Goal: Communication & Community: Answer question/provide support

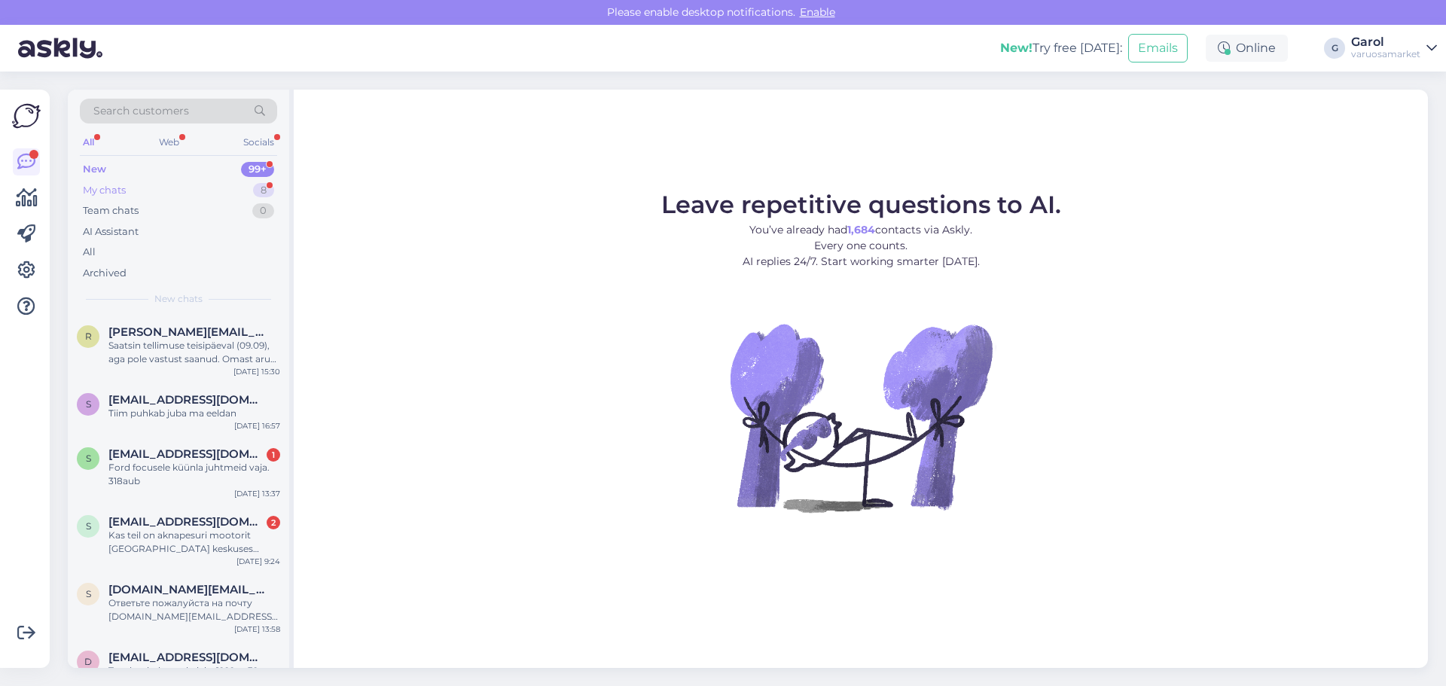
click at [237, 192] on div "My chats 8" at bounding box center [178, 190] width 197 height 21
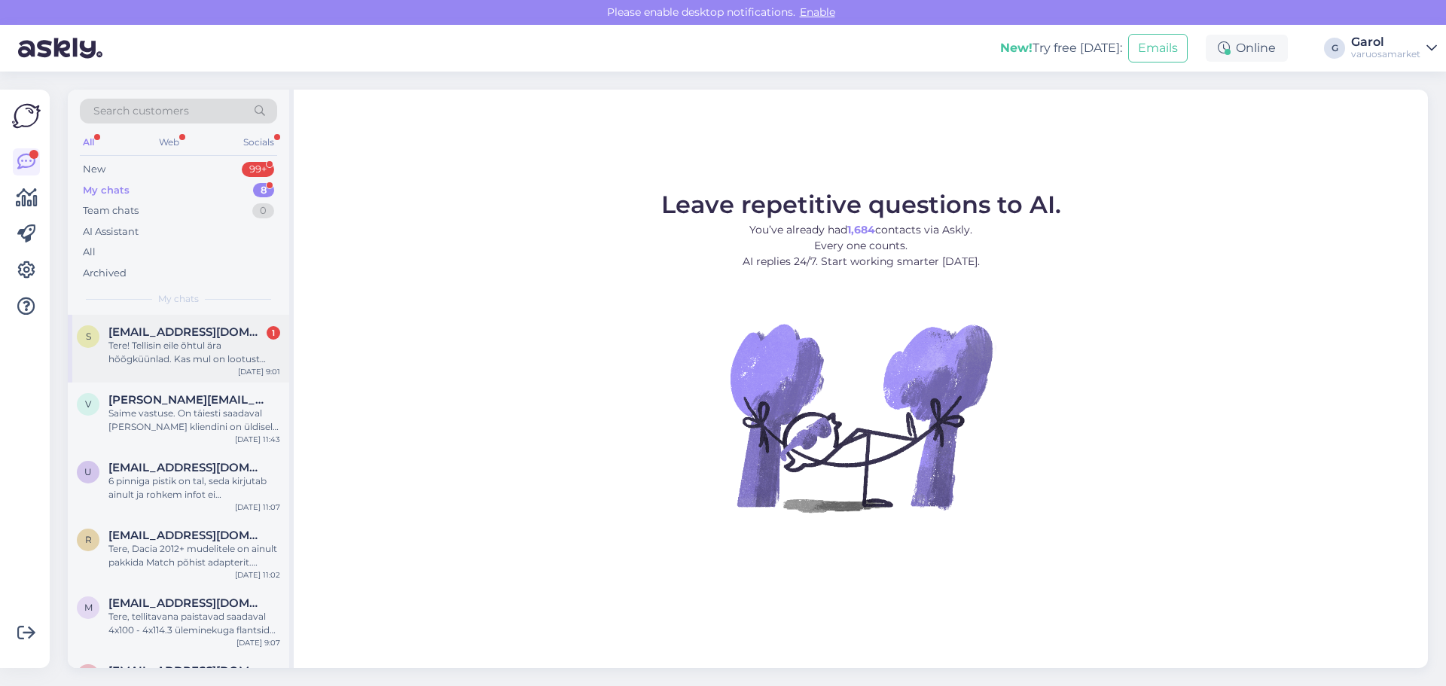
click at [194, 365] on div "Tere! Tellisin eile õhtul ära hõõgküünlad. Kas mul on lootust need [PERSON_NAME…" at bounding box center [194, 352] width 172 height 27
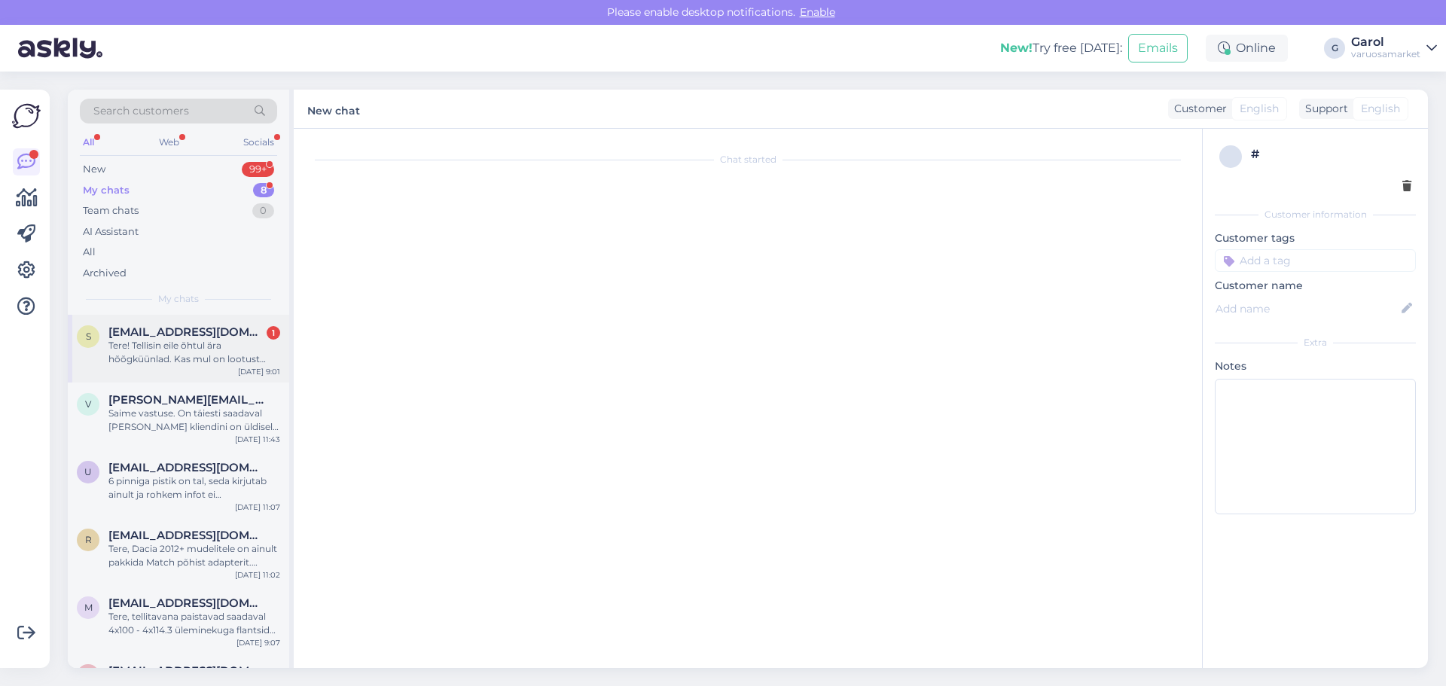
scroll to position [576, 0]
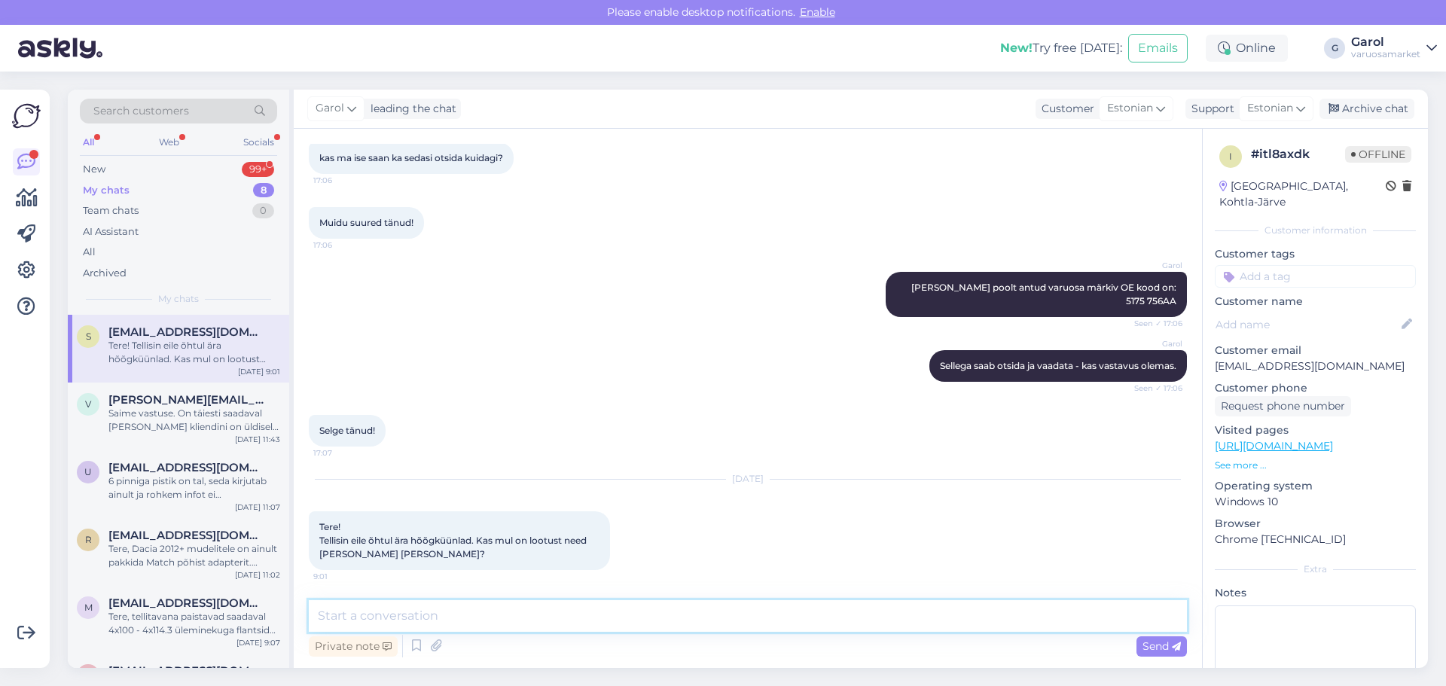
click at [573, 627] on textarea at bounding box center [748, 616] width 878 height 32
type textarea "Tere, need tulevad paraku homme."
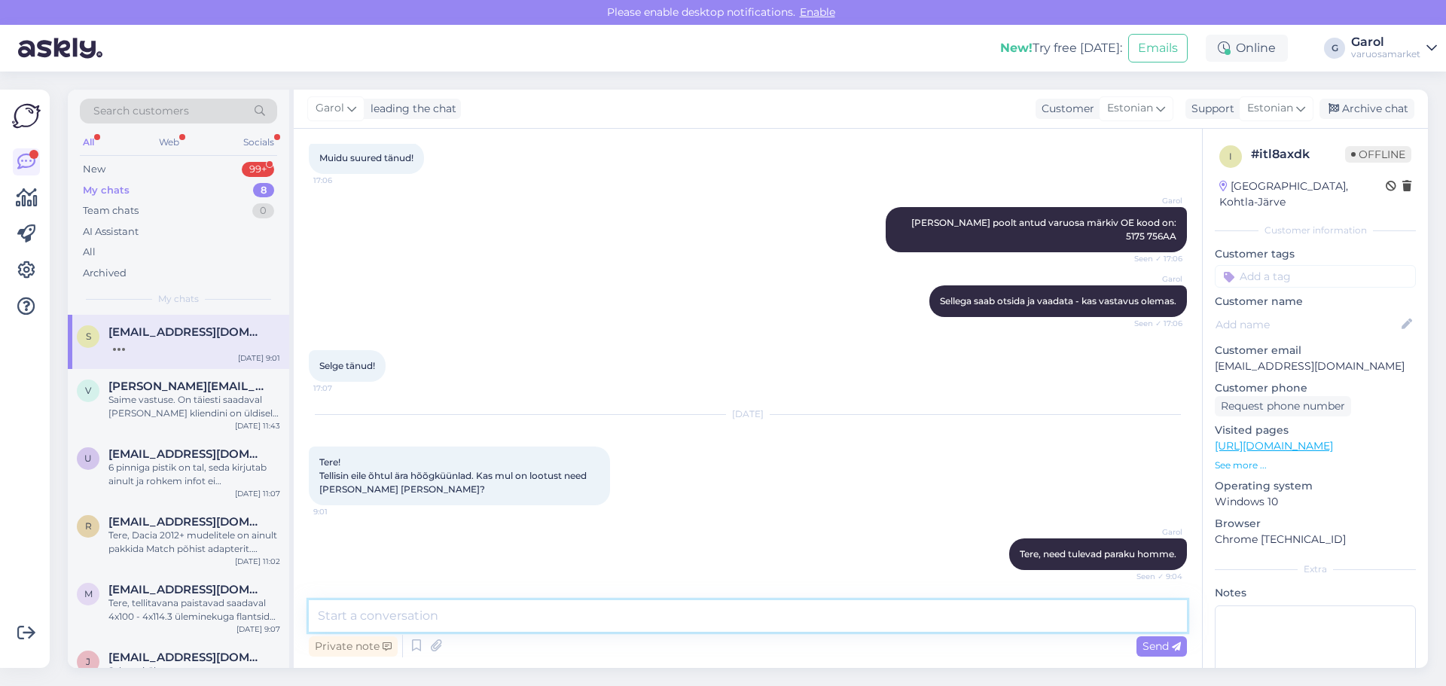
scroll to position [705, 0]
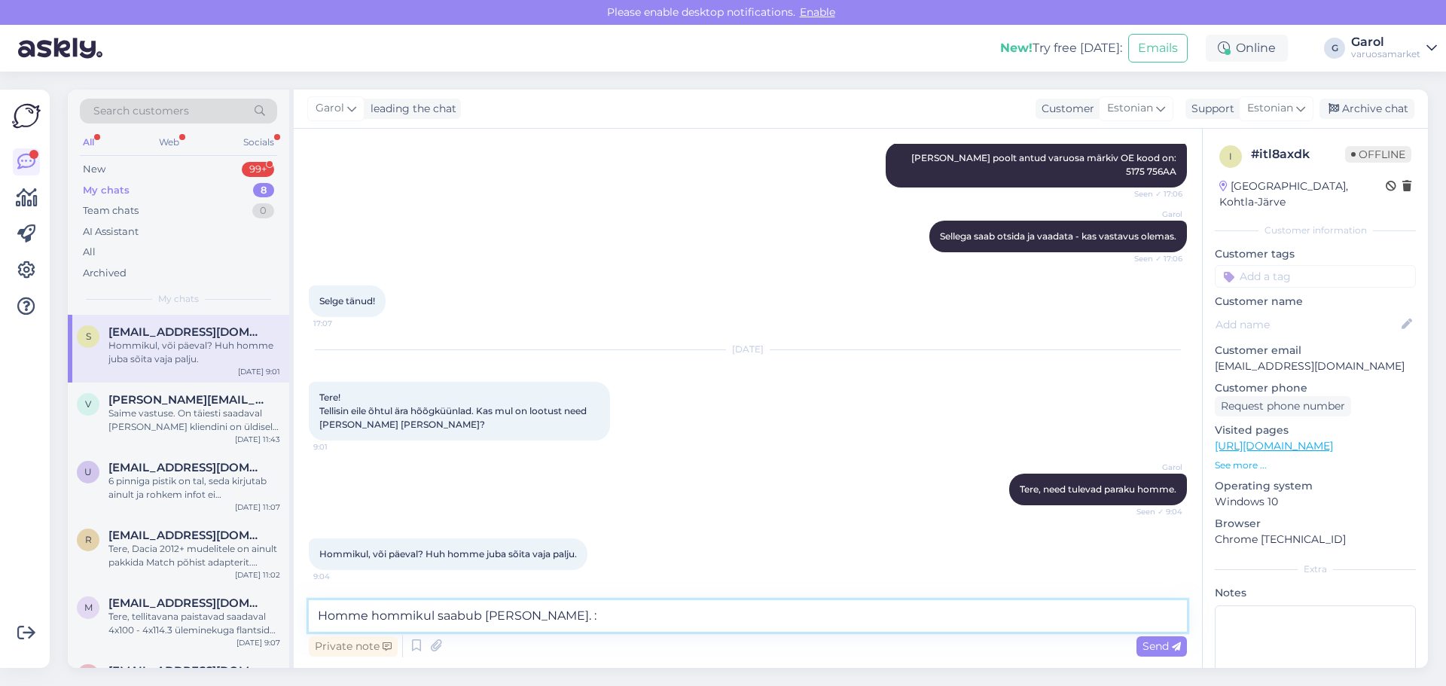
type textarea "Homme hommikul saabub [PERSON_NAME]. :)"
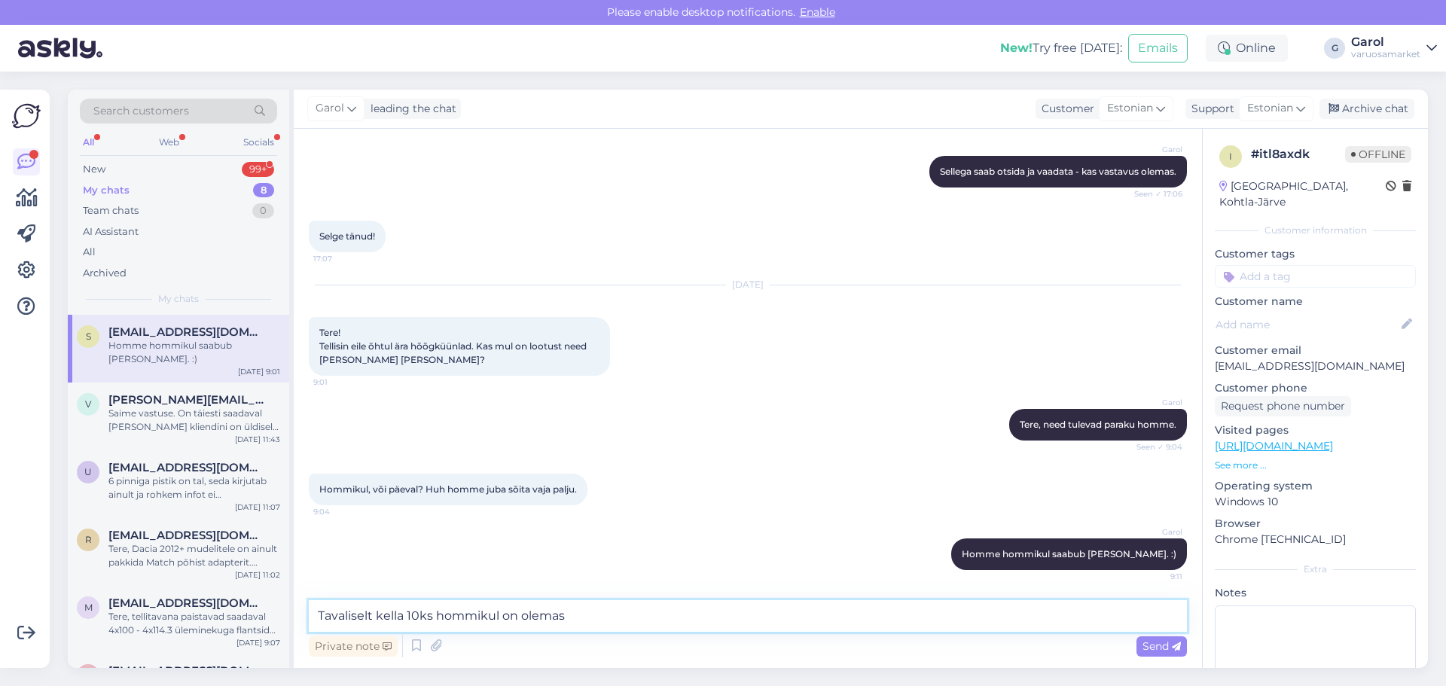
type textarea "Tavaliselt kella 10ks hommikul on olemas."
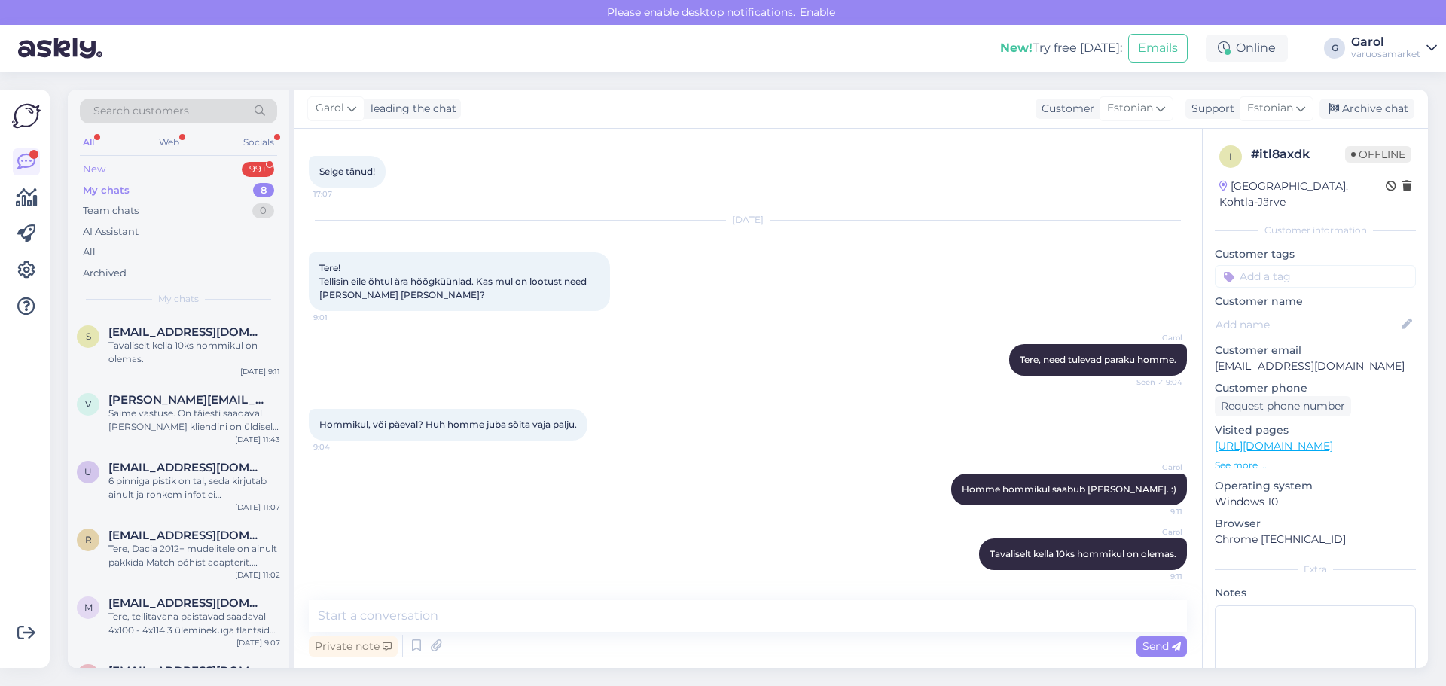
click at [184, 166] on div "New 99+" at bounding box center [178, 169] width 197 height 21
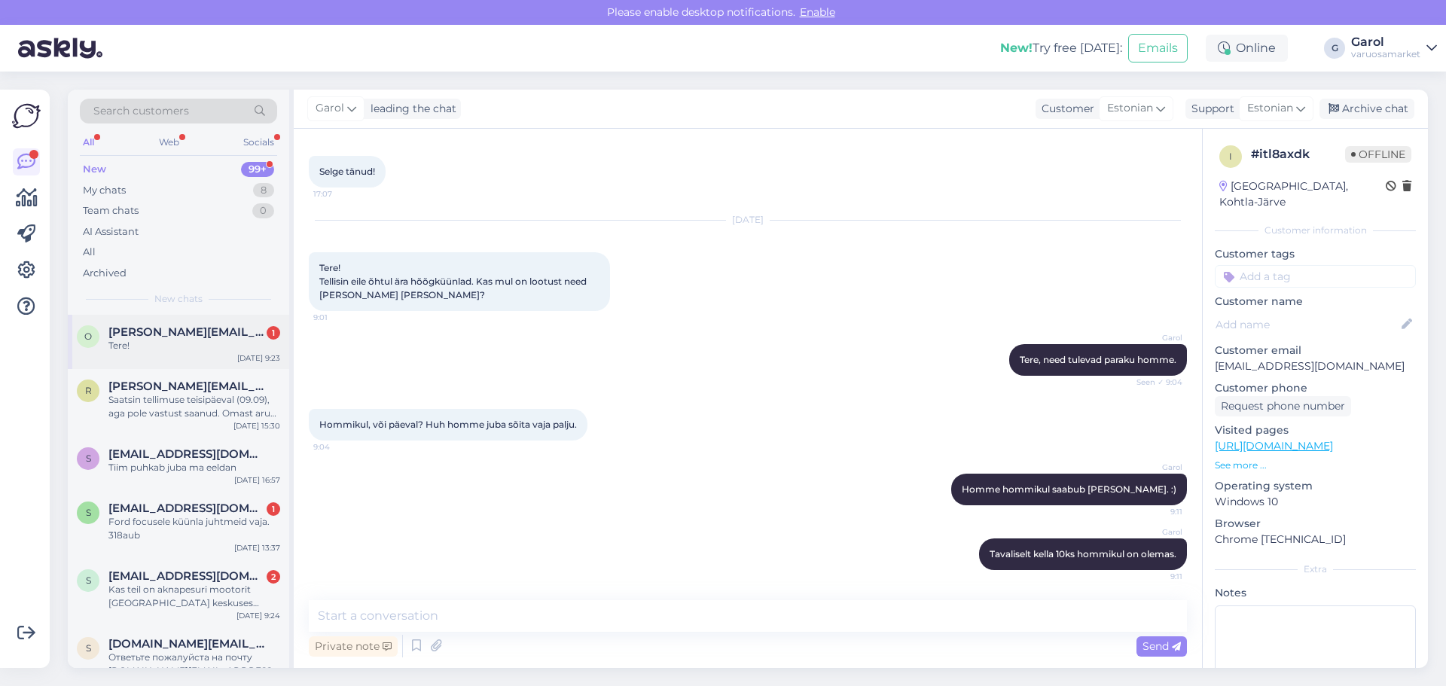
click at [168, 328] on span "[PERSON_NAME][EMAIL_ADDRESS][DOMAIN_NAME]" at bounding box center [186, 332] width 157 height 14
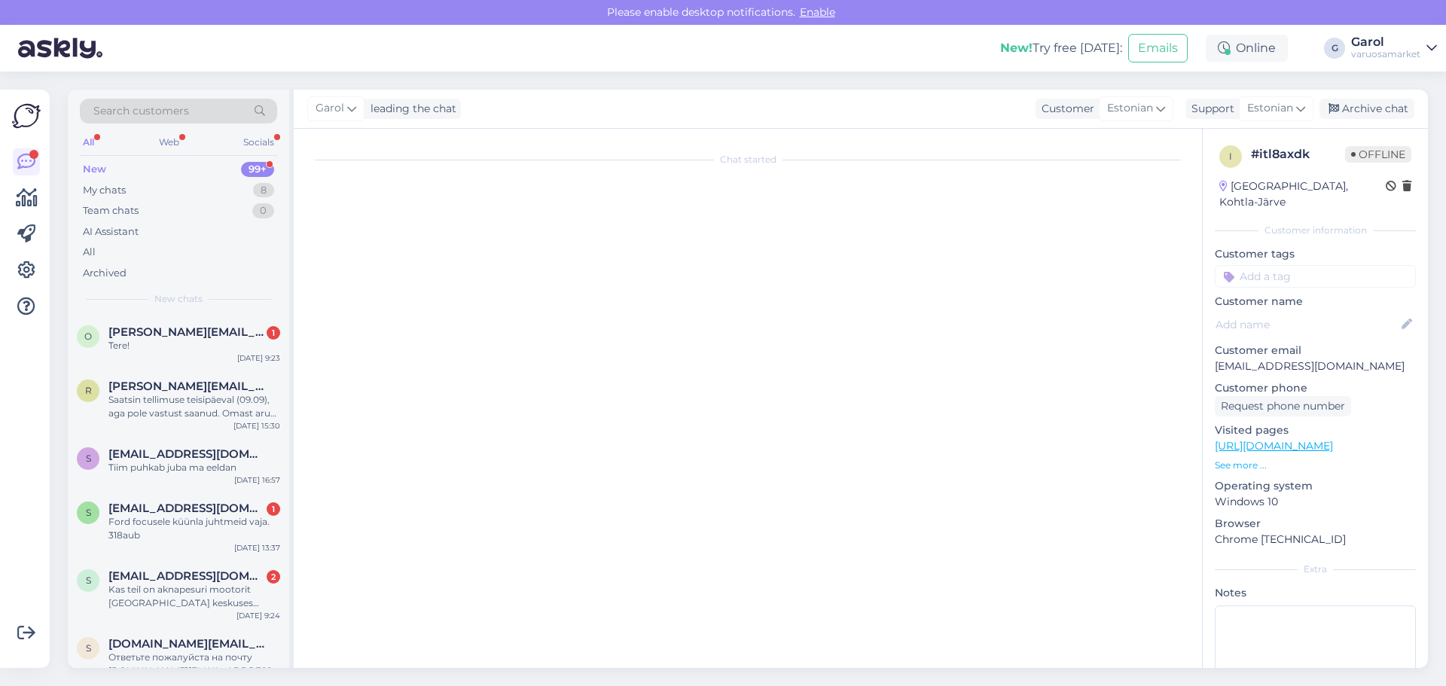
scroll to position [793, 0]
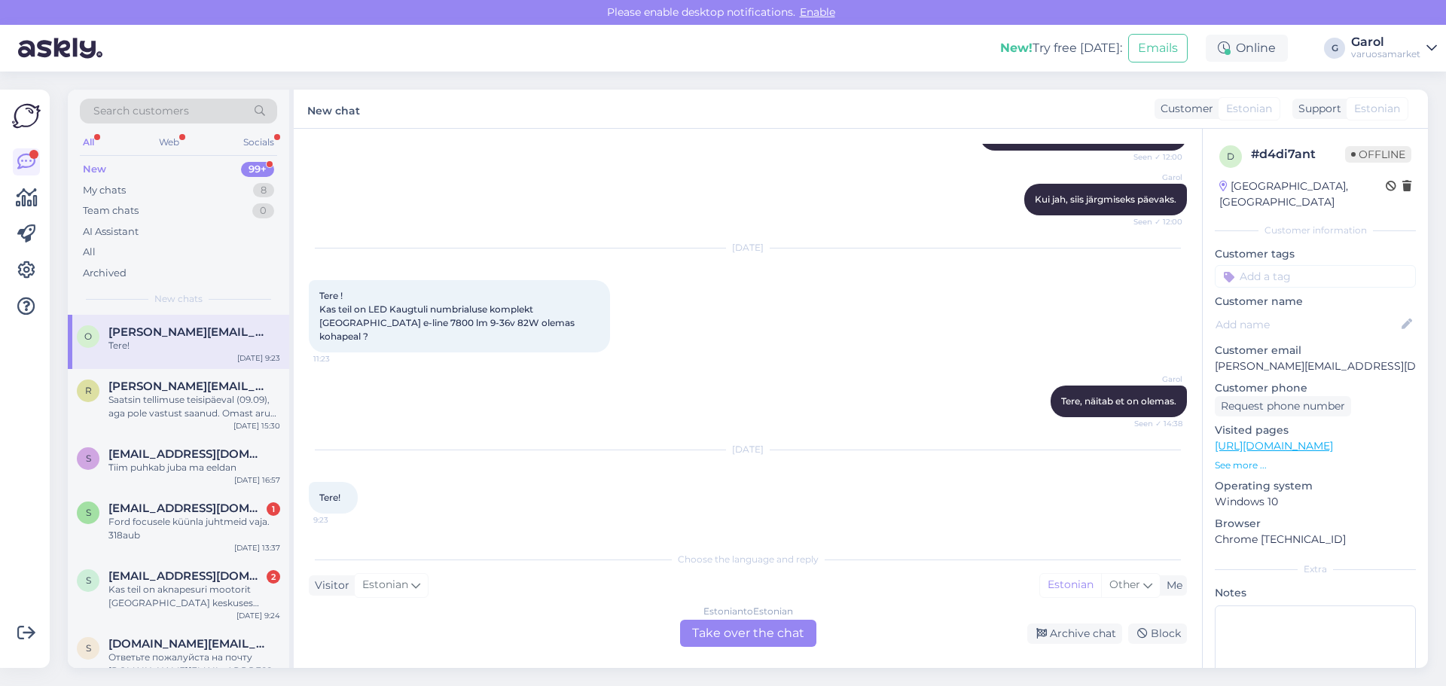
click at [754, 633] on div "Estonian to Estonian Take over the chat" at bounding box center [748, 633] width 136 height 27
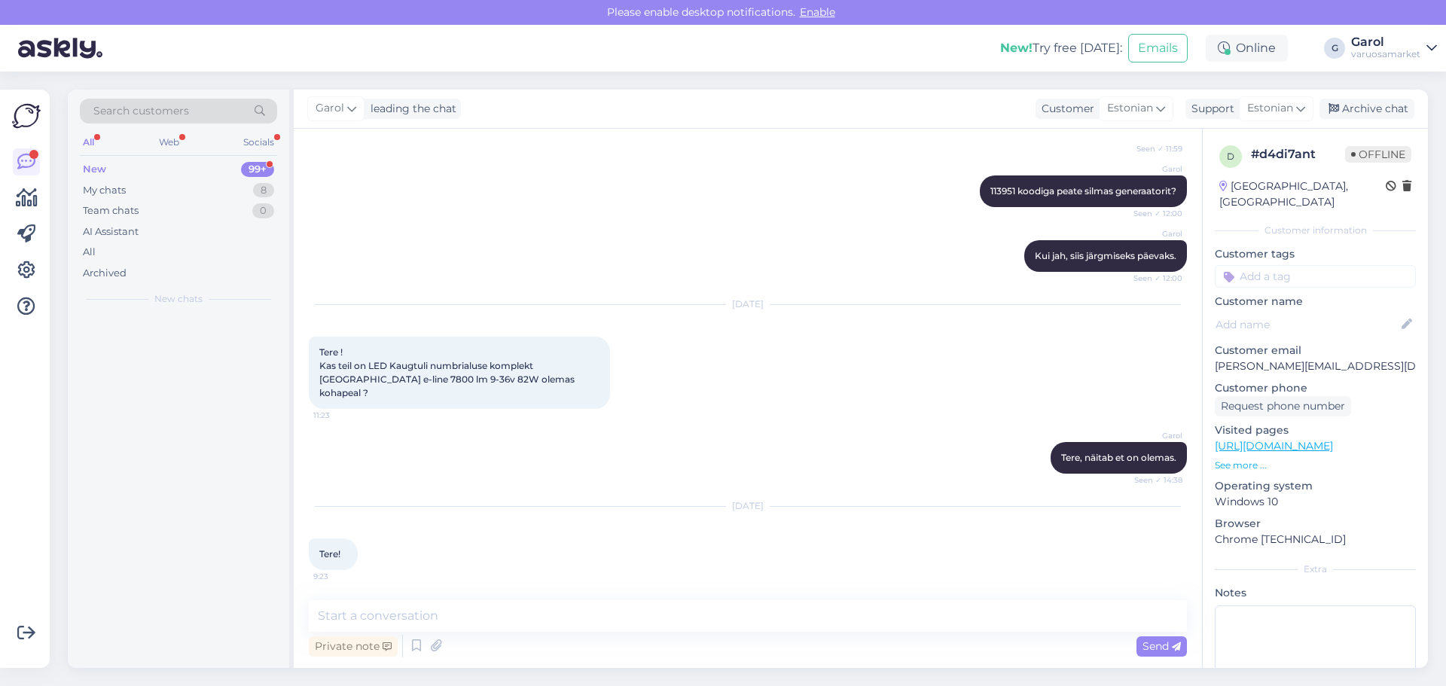
scroll to position [737, 0]
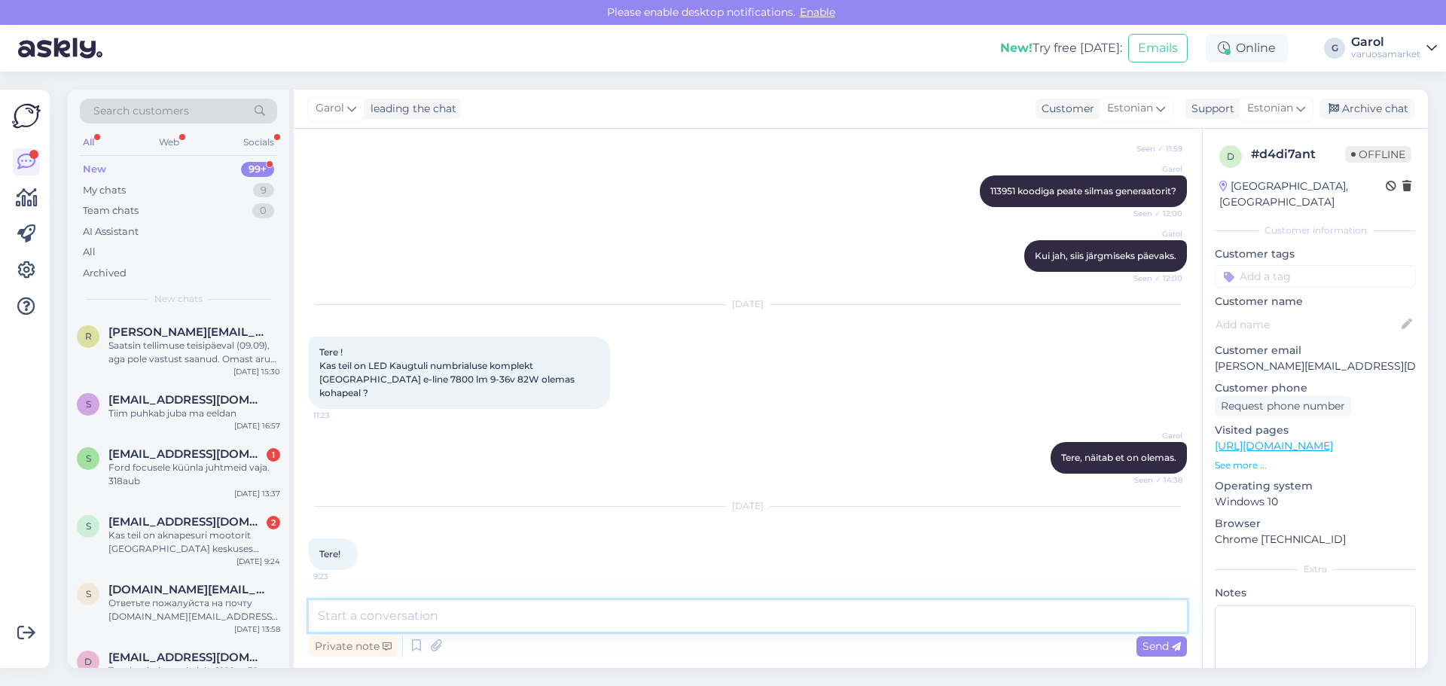
click at [677, 612] on textarea at bounding box center [748, 616] width 878 height 32
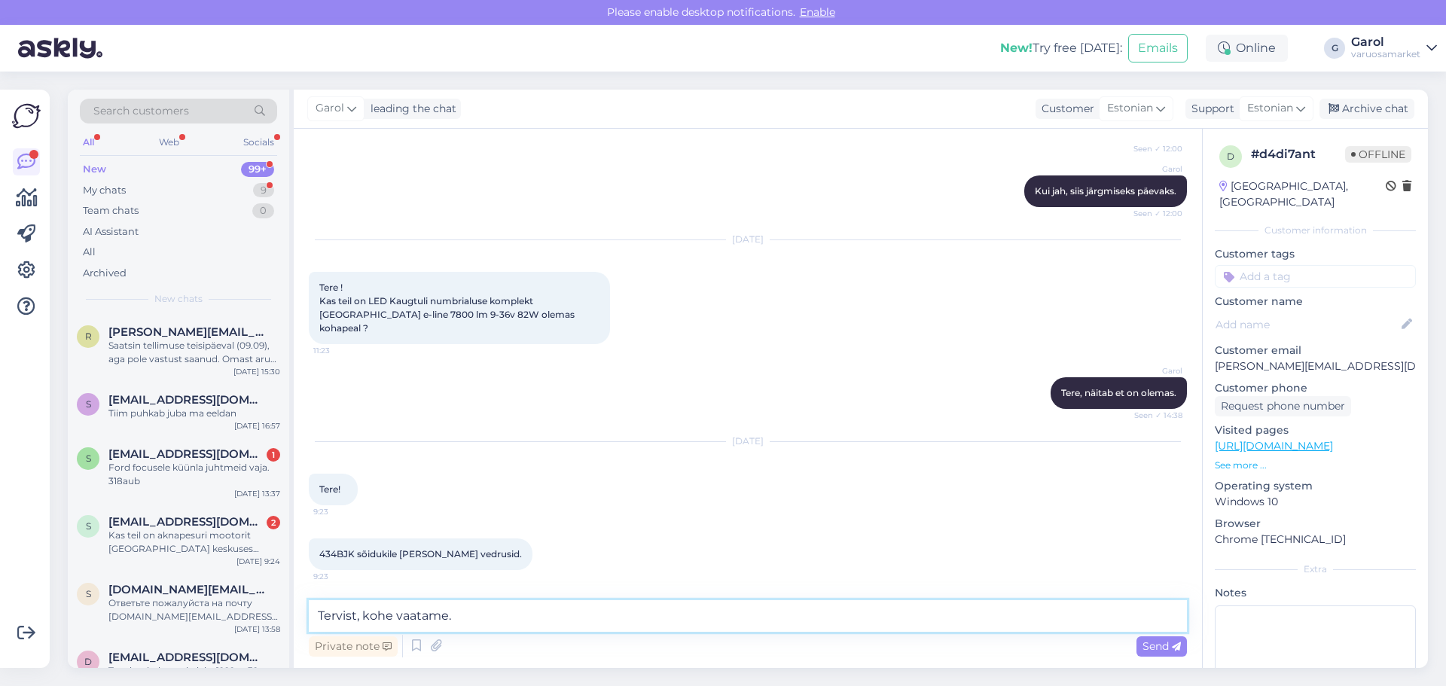
scroll to position [880, 0]
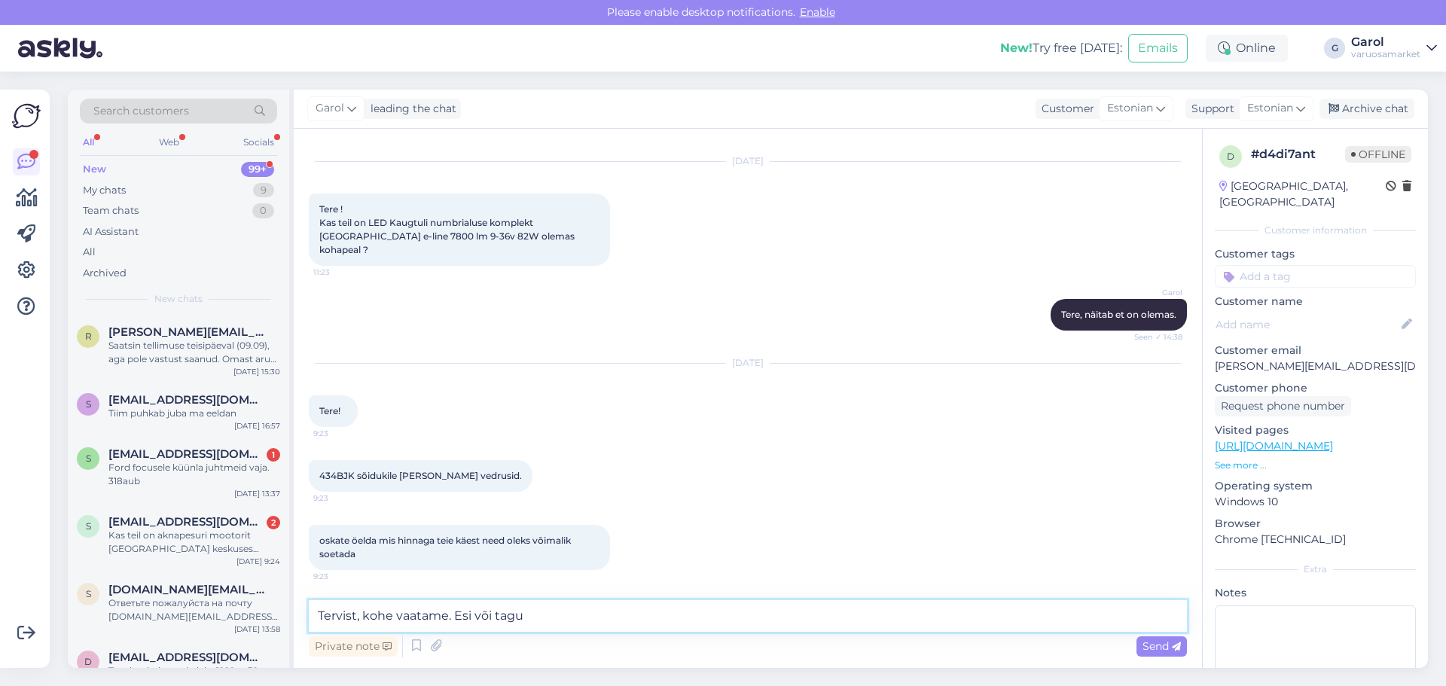
type textarea "Tervist, kohe vaatame. Esi või tagu?"
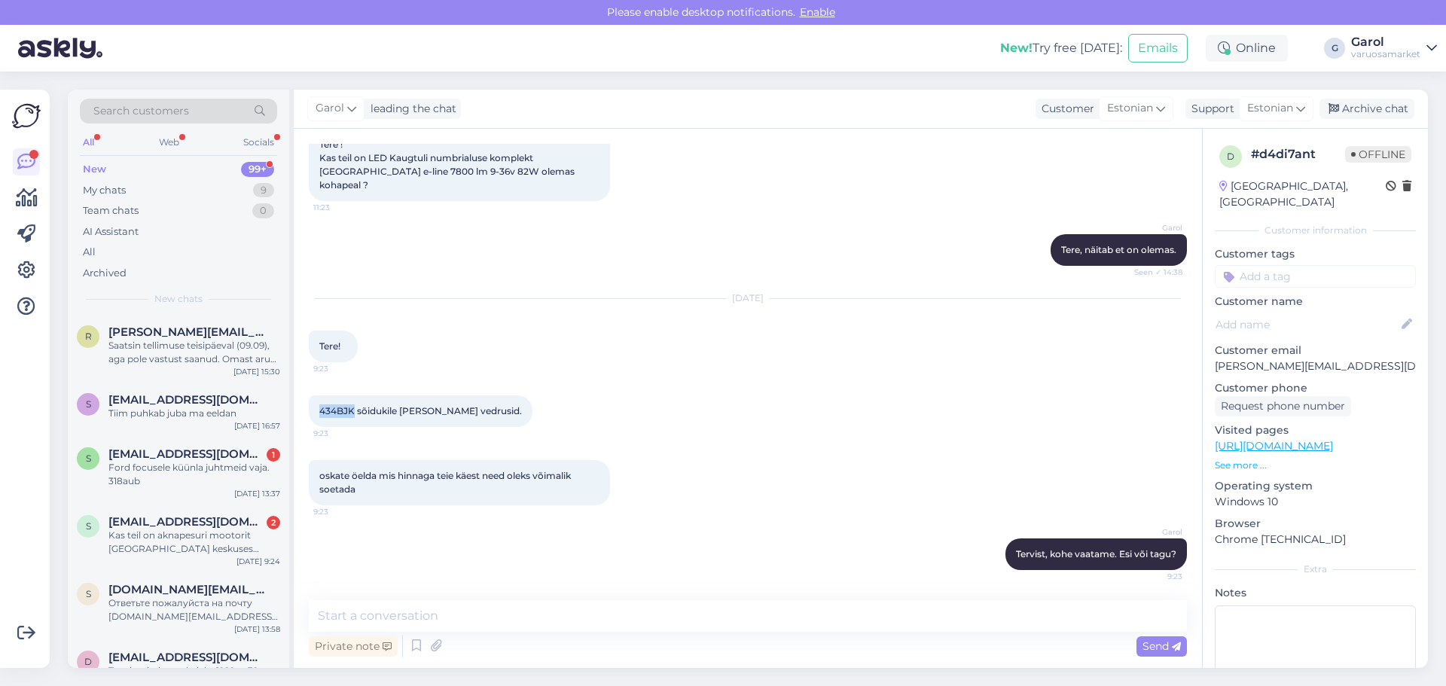
drag, startPoint x: 321, startPoint y: 411, endPoint x: 352, endPoint y: 412, distance: 30.9
click at [352, 412] on span "434BJK sõidukile [PERSON_NAME] vedrusid." at bounding box center [420, 410] width 203 height 11
copy span "434BJK"
click at [1260, 459] on p "See more ..." at bounding box center [1315, 466] width 201 height 14
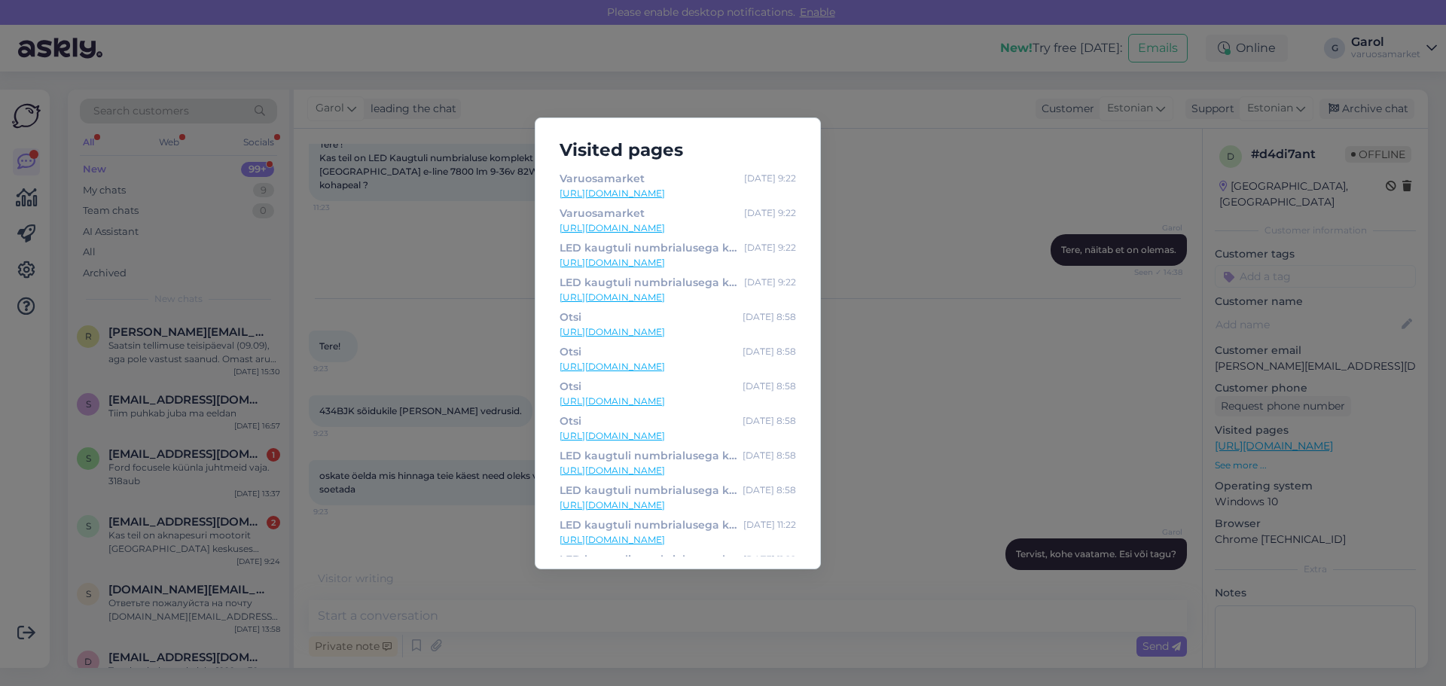
click at [850, 152] on div "Visited pages Varuosamarket [DATE] 9:22 [URL][DOMAIN_NAME] Varuosamarket [DATE]…" at bounding box center [723, 343] width 1446 height 686
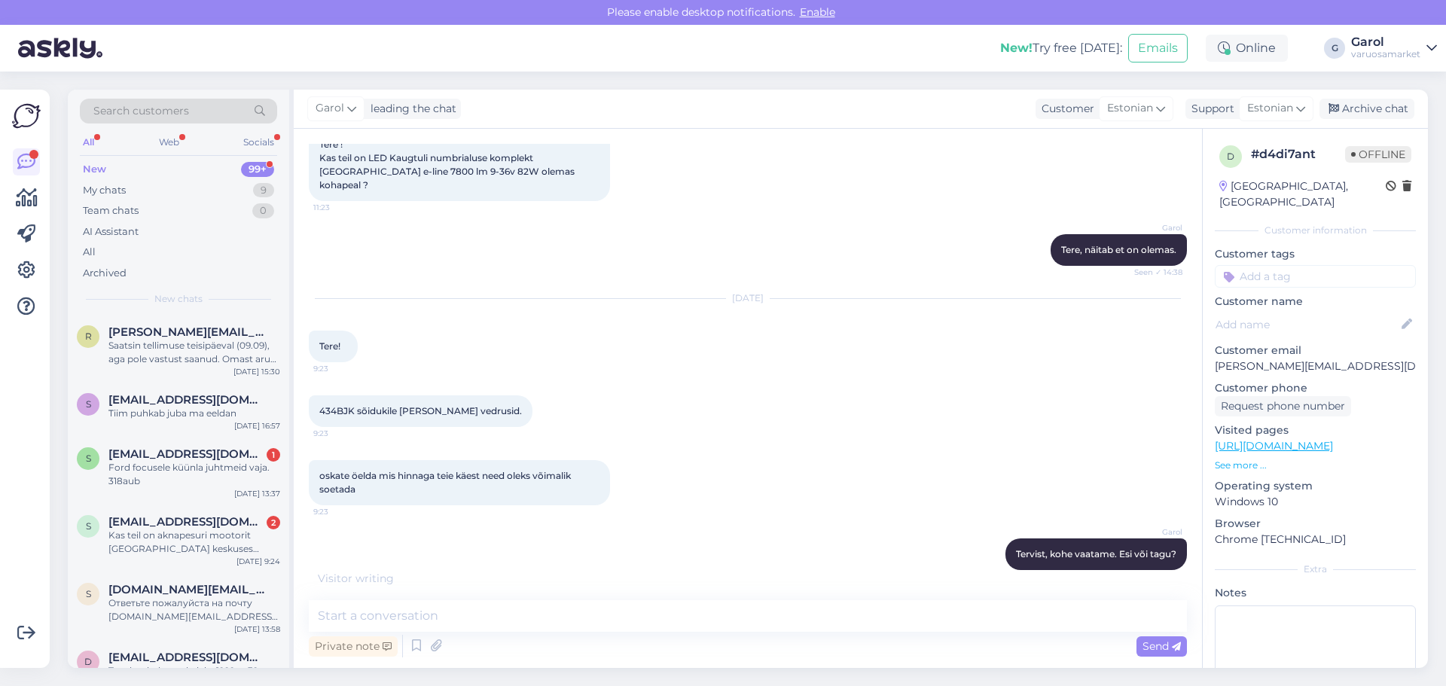
scroll to position [1010, 0]
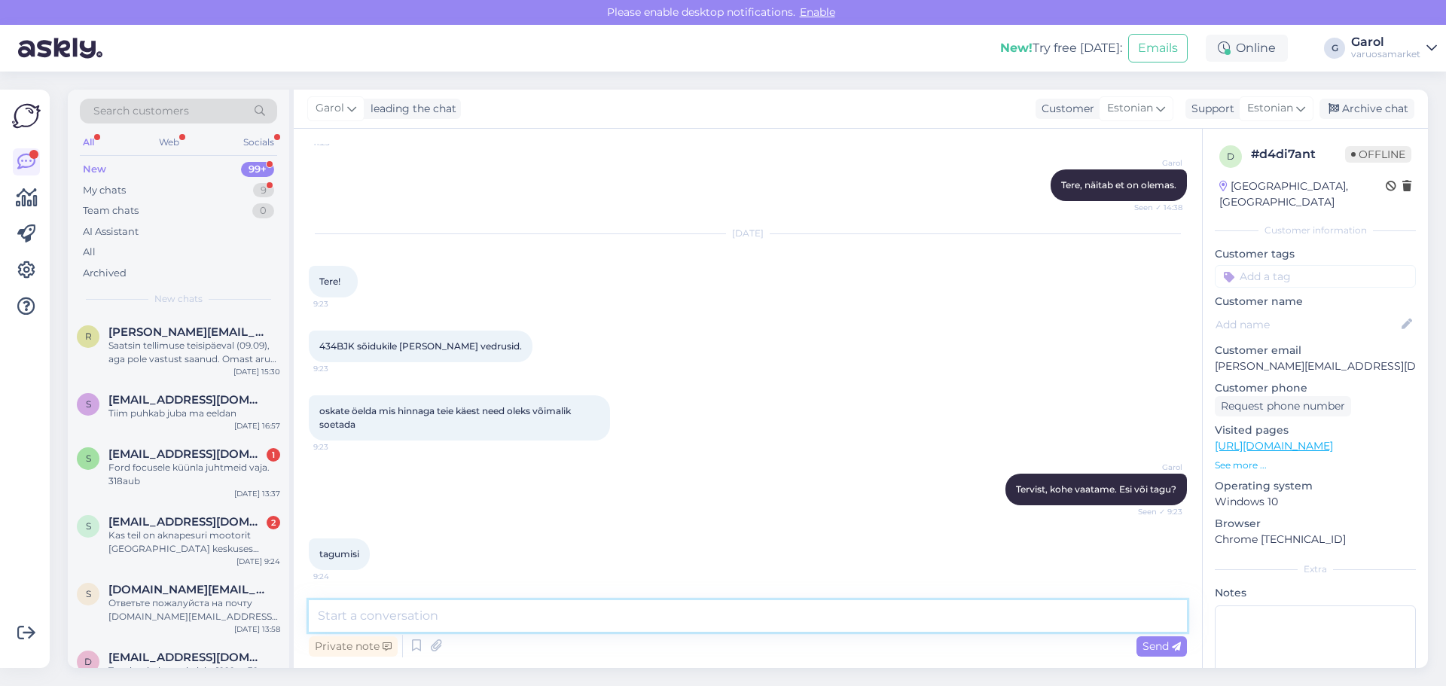
click at [462, 611] on textarea at bounding box center [748, 616] width 878 height 32
paste textarea "[URL][DOMAIN_NAME]"
type textarea "[URL][DOMAIN_NAME]"
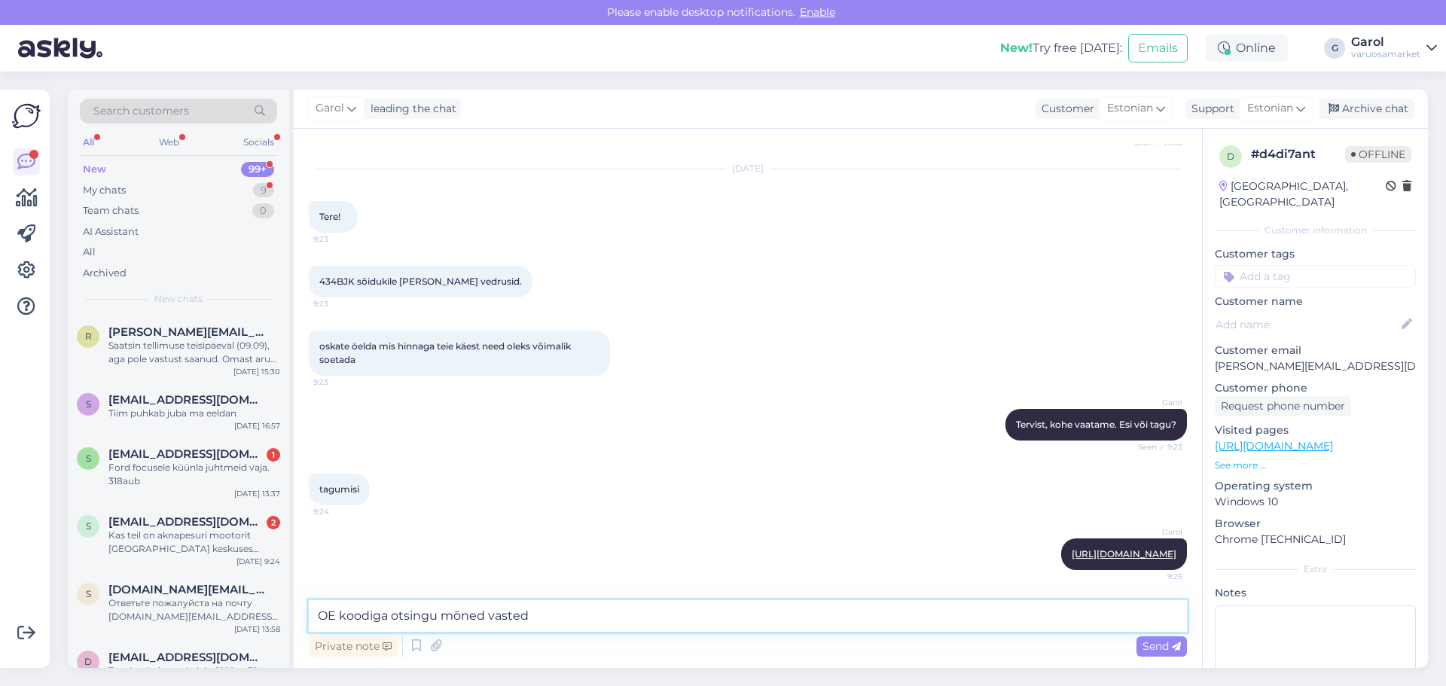
type textarea "OE koodiga otsingu mõned vasted."
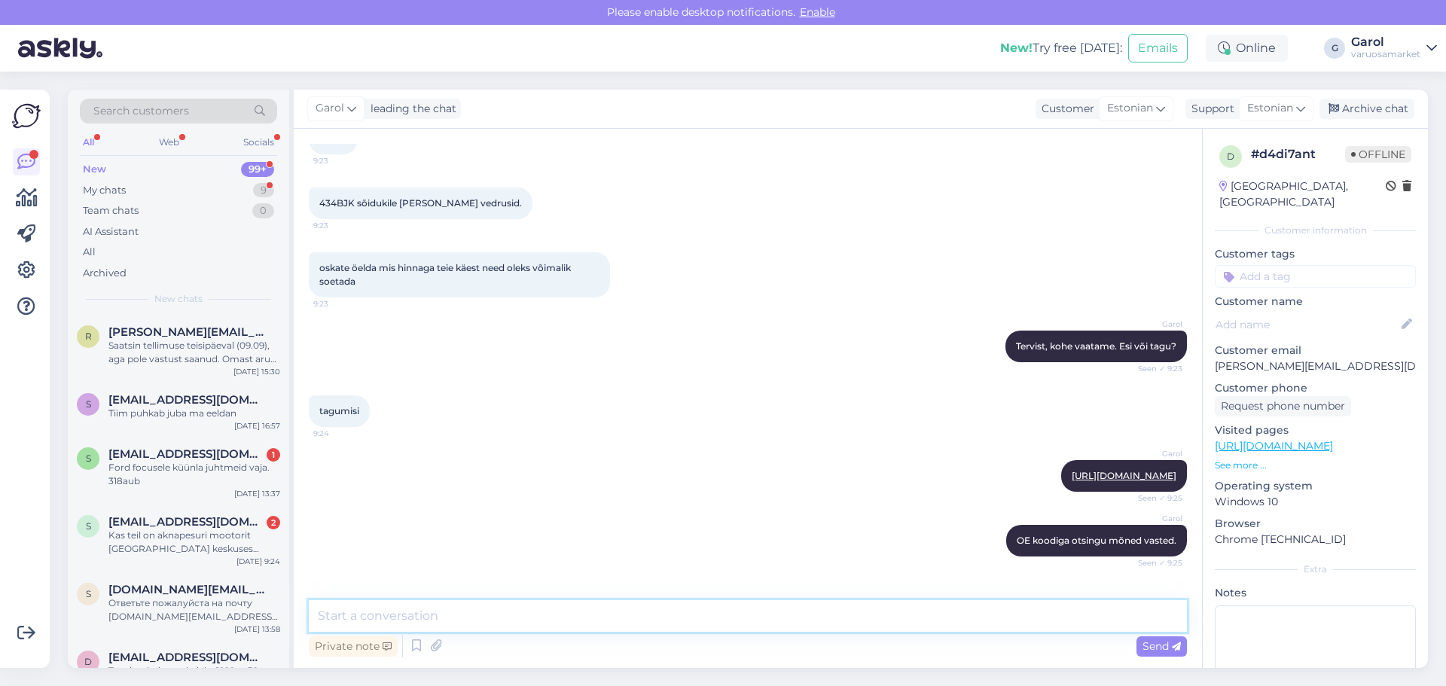
scroll to position [1217, 0]
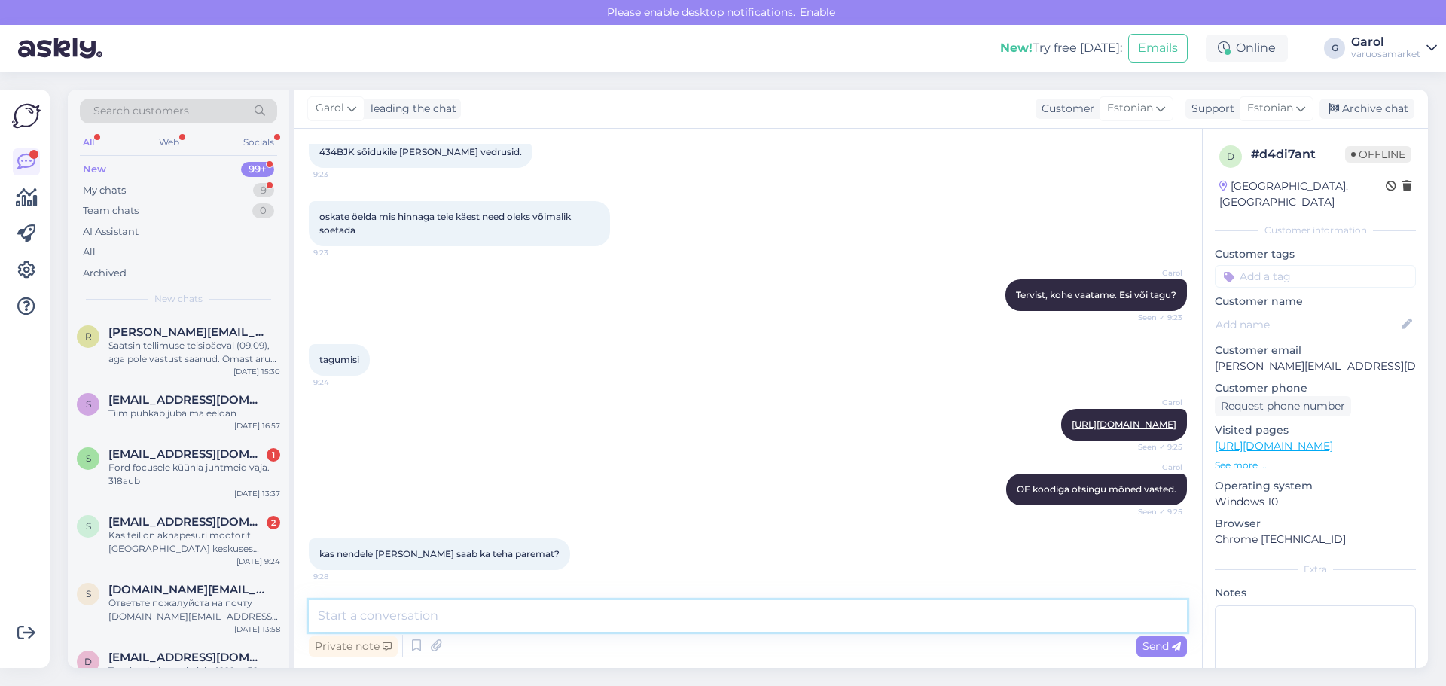
click at [520, 618] on textarea at bounding box center [748, 616] width 878 height 32
type textarea "Antud [DEMOGRAPHIC_DATA] enam väiksemaks ei saa paraku."
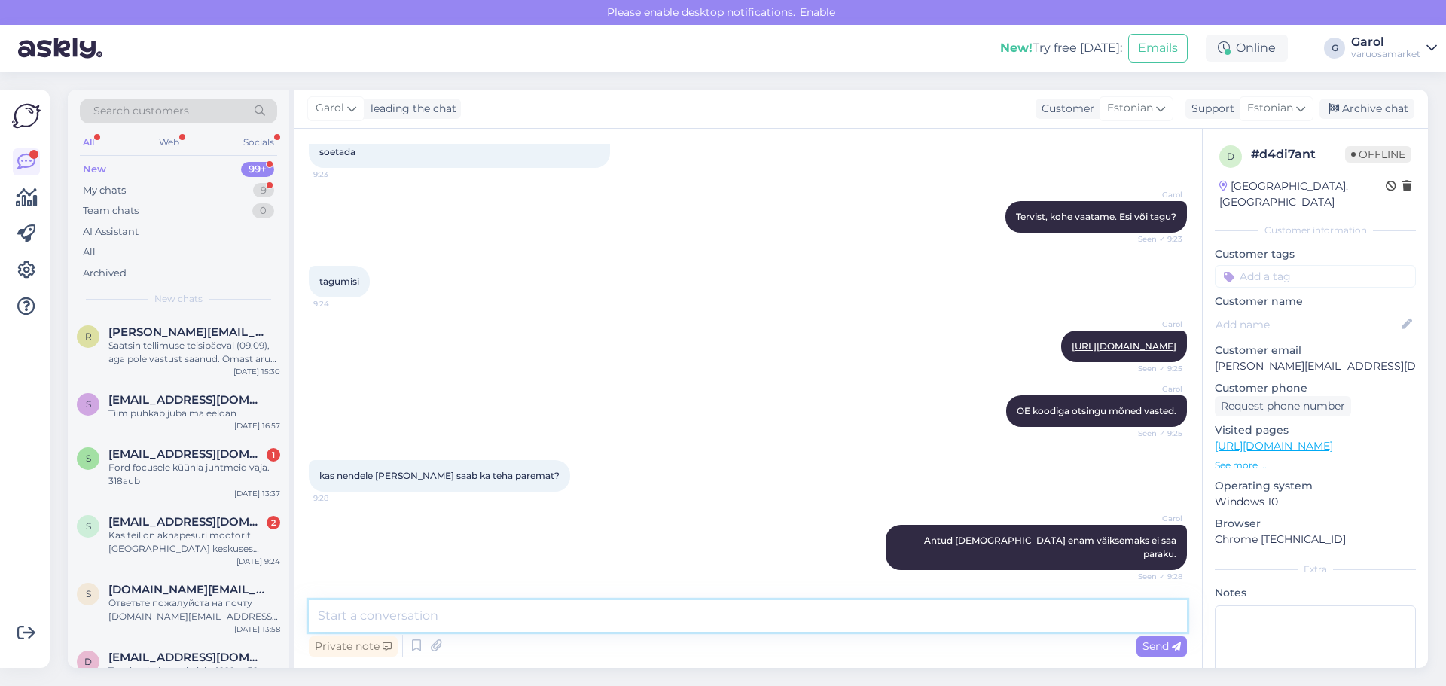
scroll to position [1347, 0]
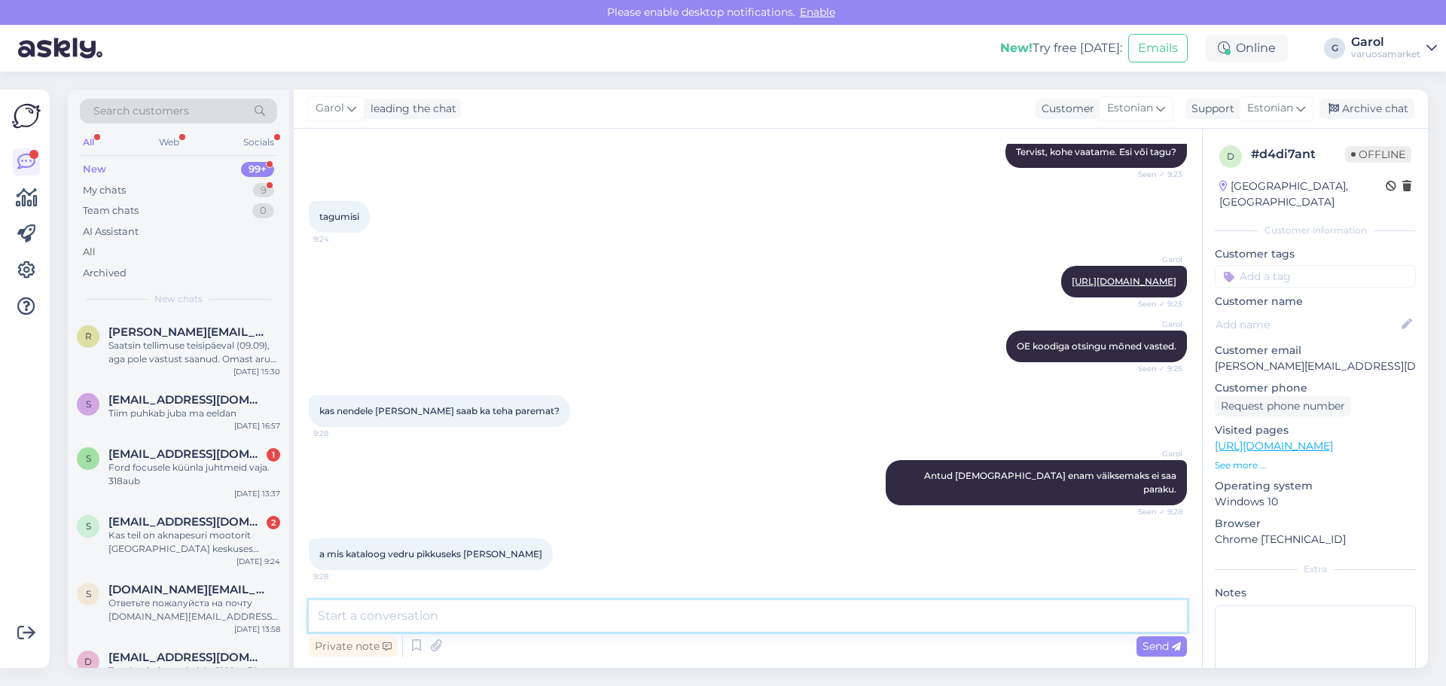
click at [644, 609] on textarea at bounding box center [748, 616] width 878 height 32
type textarea "3"
drag, startPoint x: 579, startPoint y: 614, endPoint x: 739, endPoint y: 612, distance: 160.5
click at [739, 612] on textarea "357-360mm. OE kood siis võetud VIN pealt. Tehasest tulnud" at bounding box center [748, 616] width 878 height 32
type textarea "357-360mm. OE kood siis võetud VIN pealt."
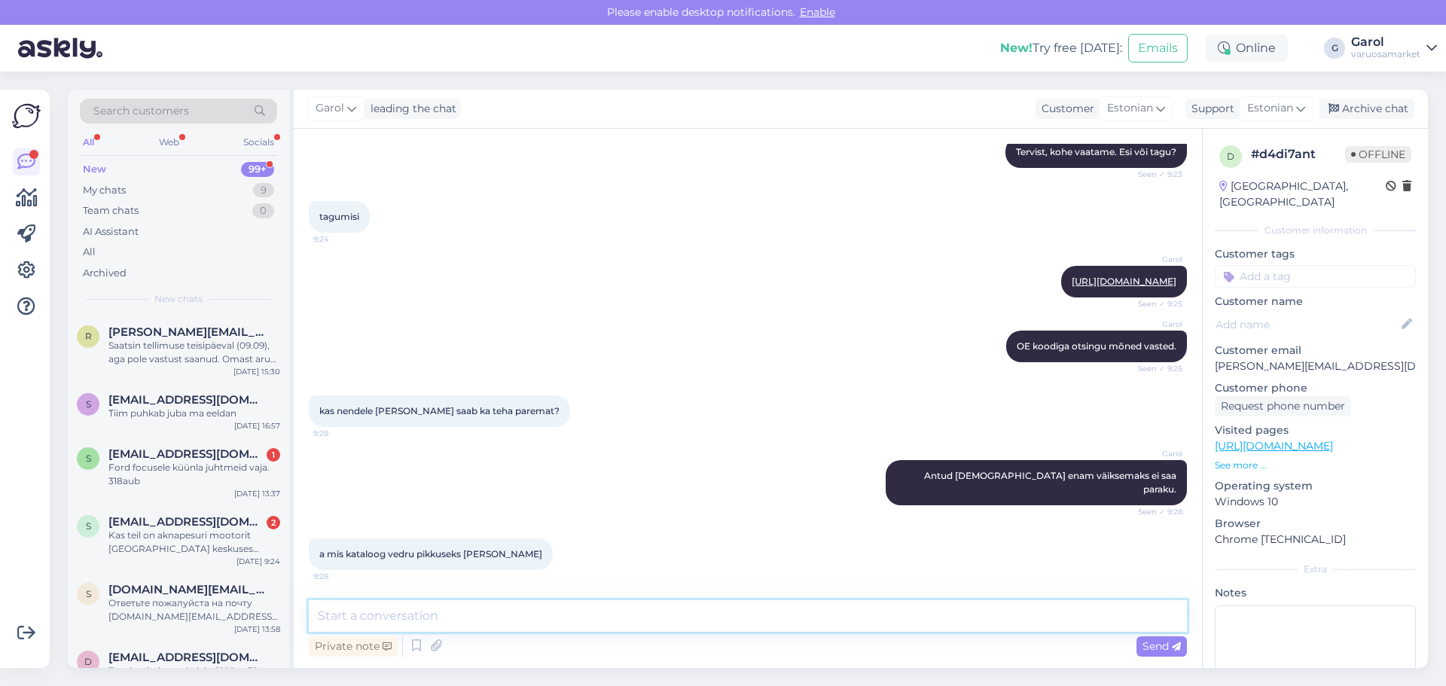
scroll to position [1412, 0]
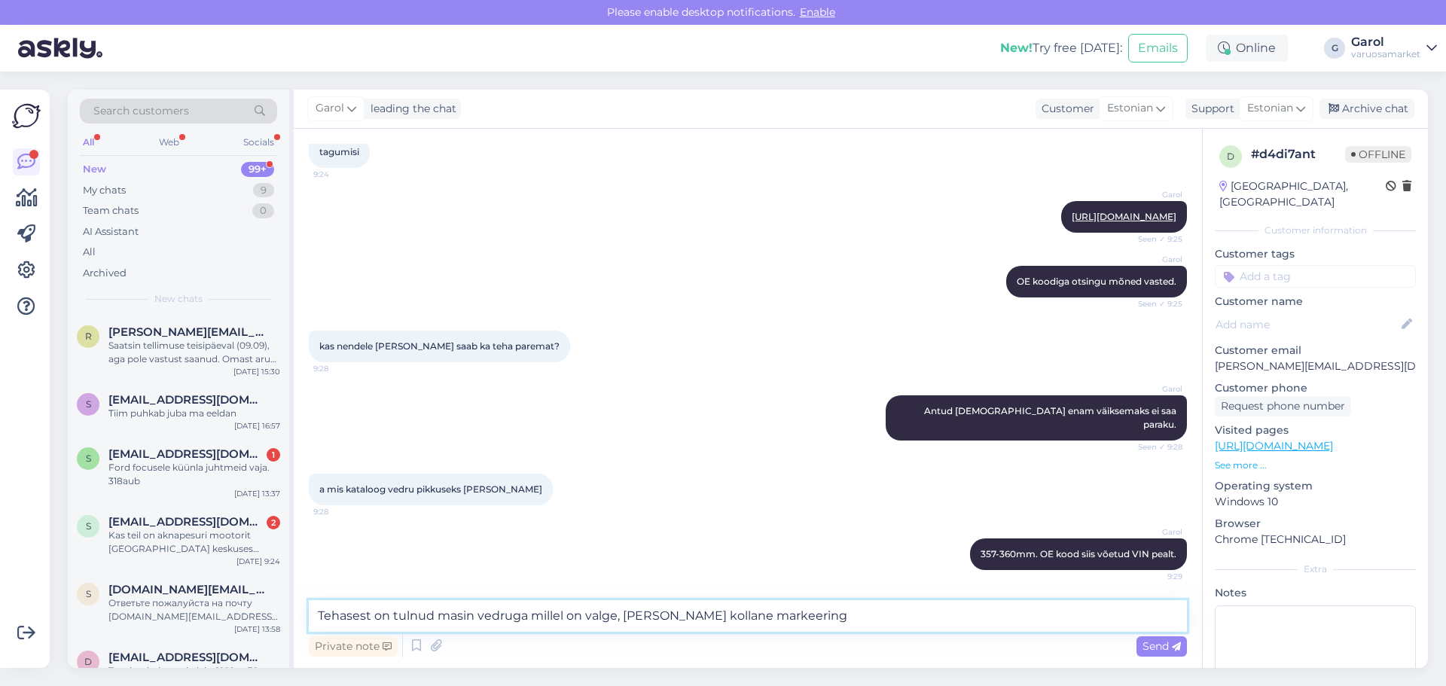
type textarea "Tehasest on tulnud masin vedruga millel on valge, [PERSON_NAME] kollane markeer…"
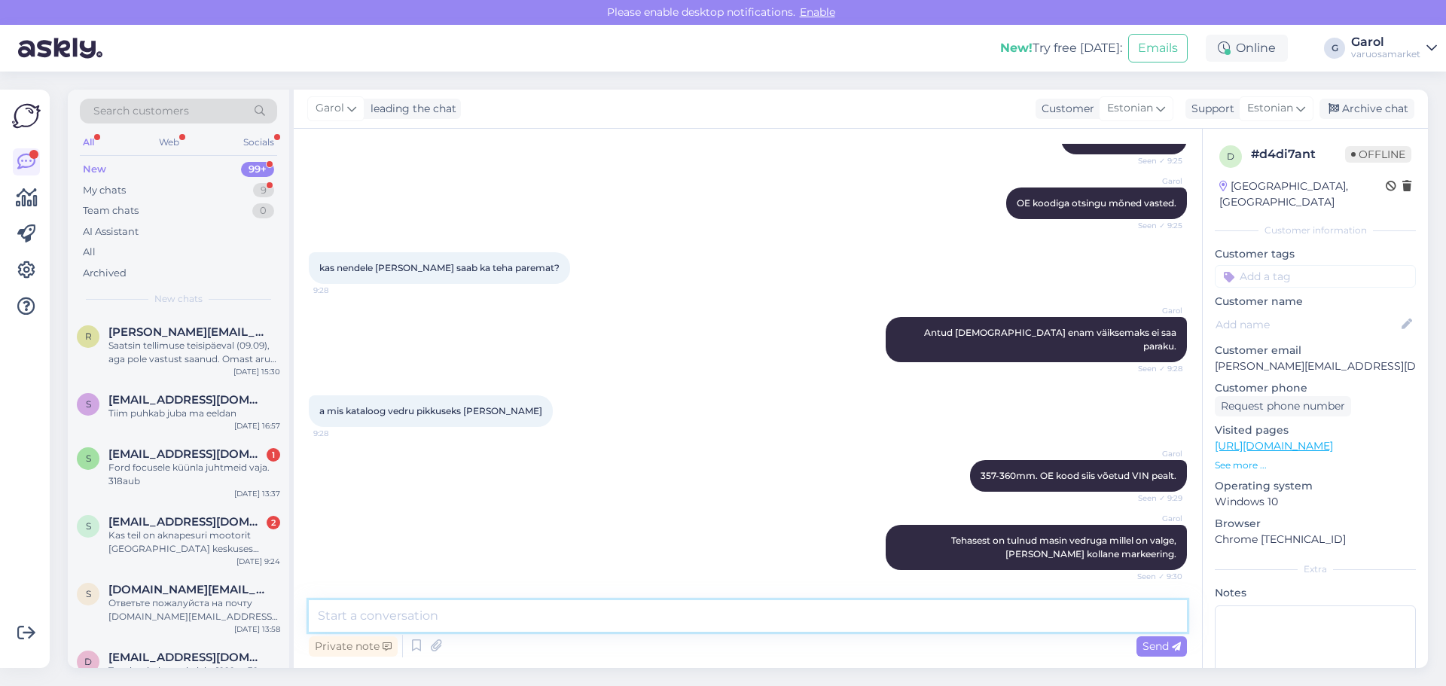
scroll to position [1555, 0]
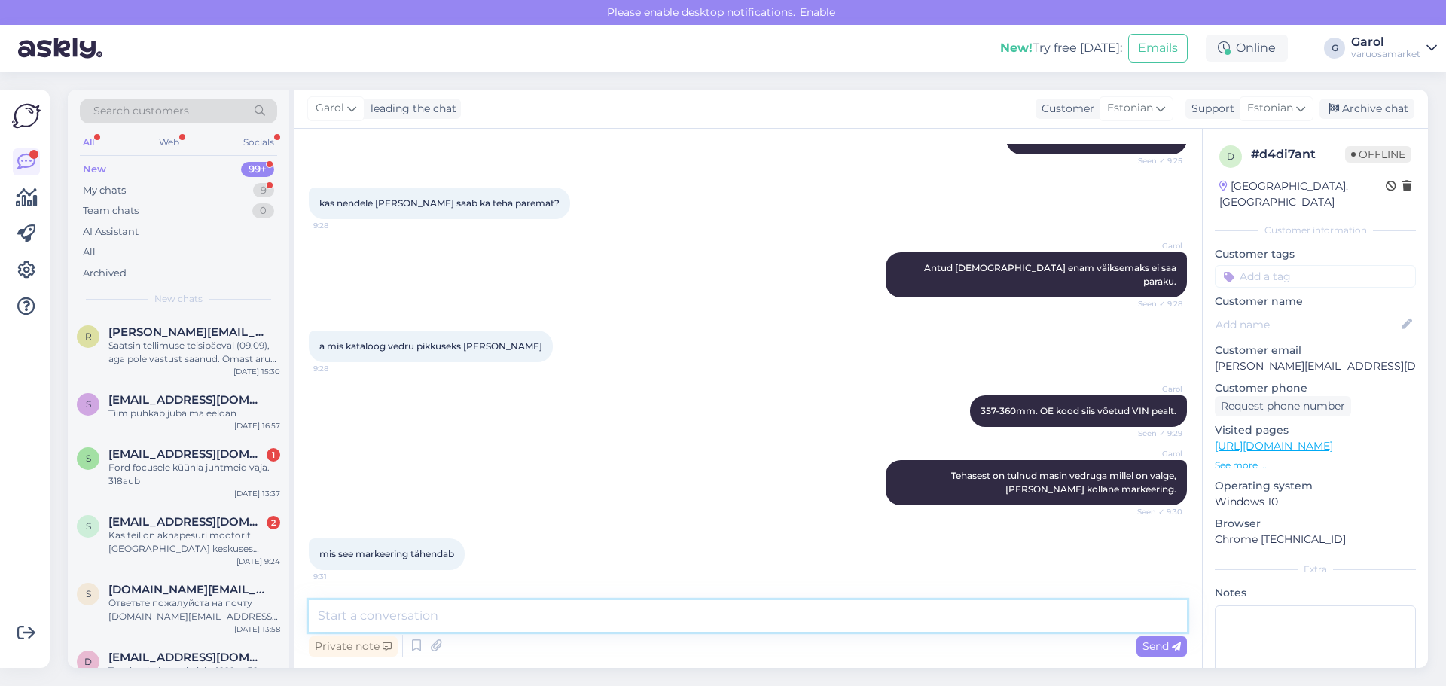
click at [547, 612] on textarea at bounding box center [748, 616] width 878 height 32
type textarea "Markeering tähistab vedru tugevust, jämedust, pikkust. Igal masinal on palju er…"
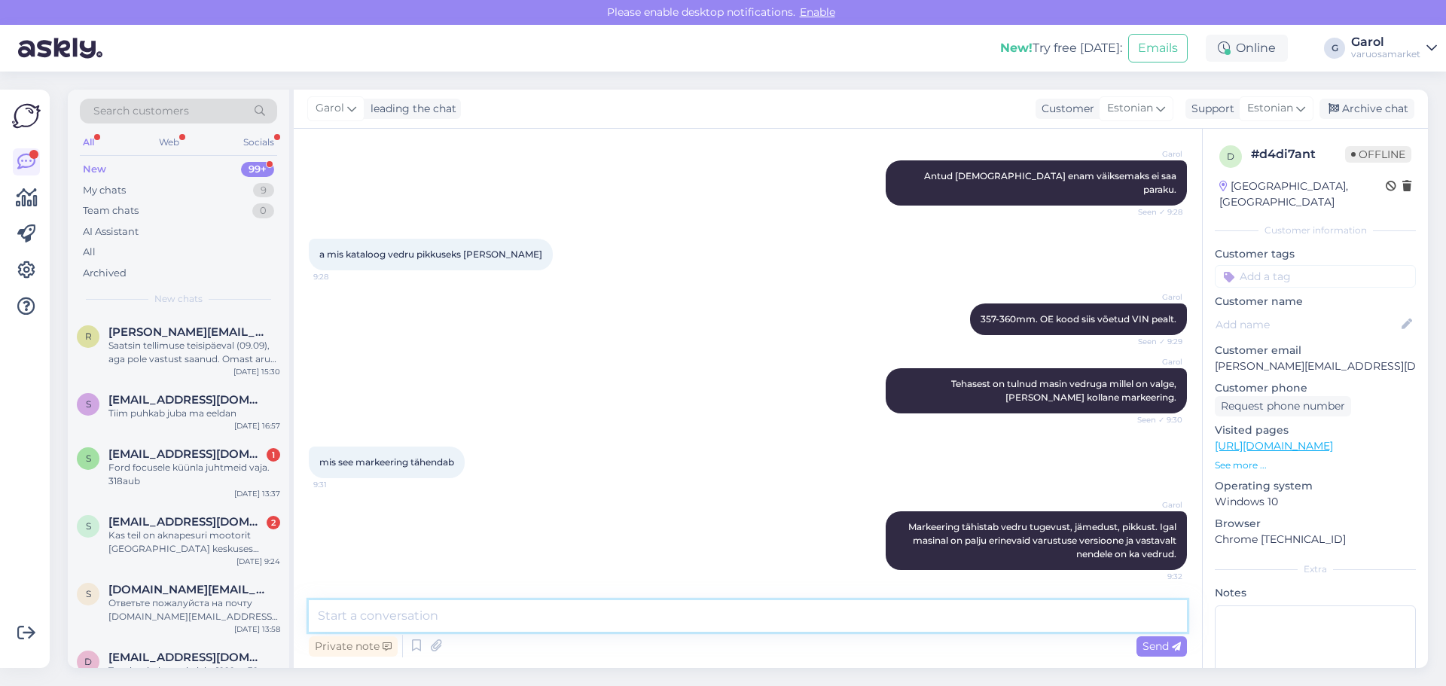
type textarea "A"
click at [250, 197] on div "My chats 9" at bounding box center [178, 190] width 197 height 21
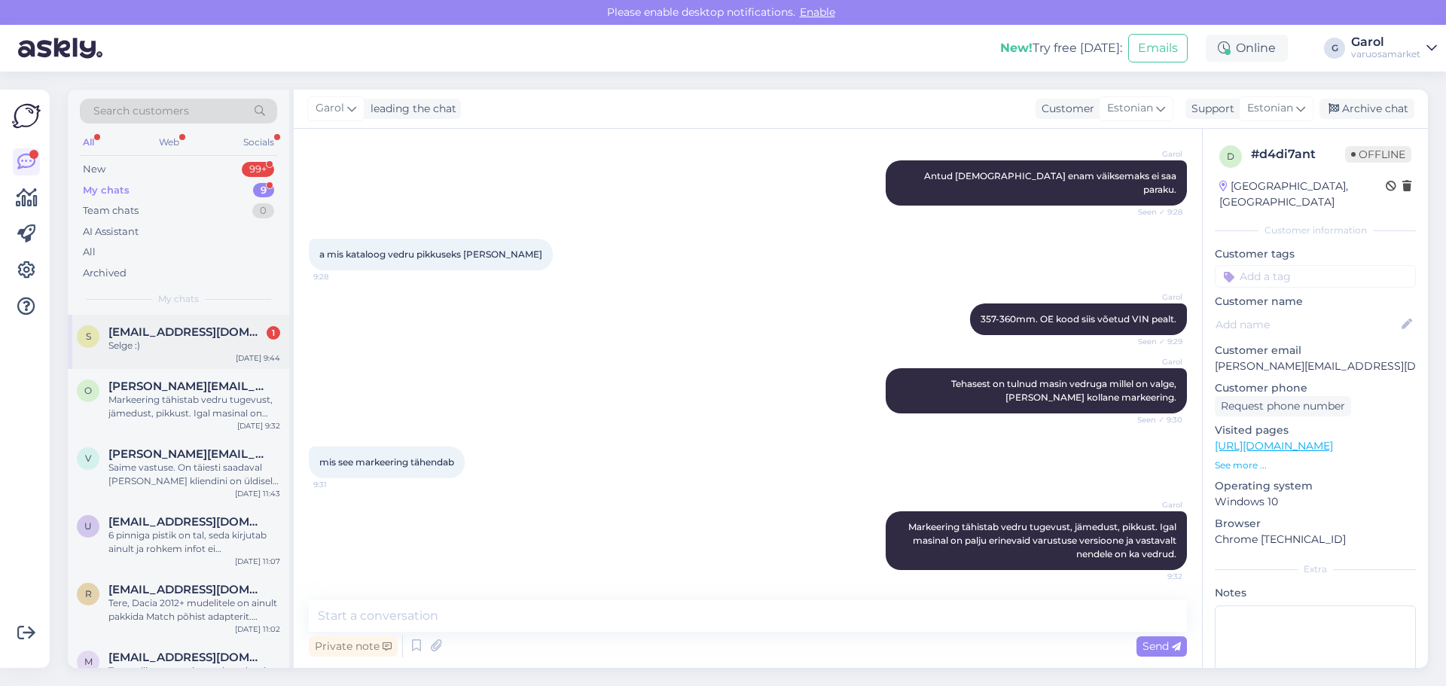
click at [186, 338] on span "[EMAIL_ADDRESS][DOMAIN_NAME]" at bounding box center [186, 332] width 157 height 14
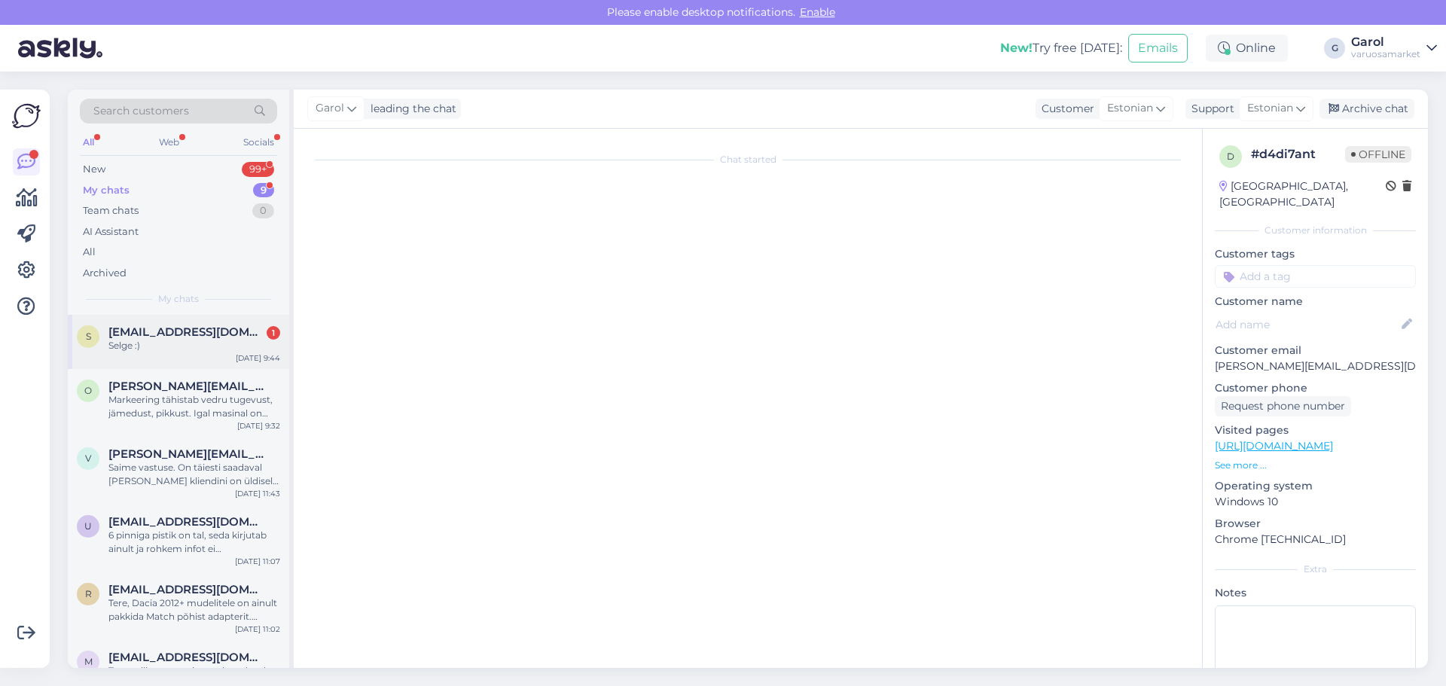
scroll to position [900, 0]
